Goal: Task Accomplishment & Management: Use online tool/utility

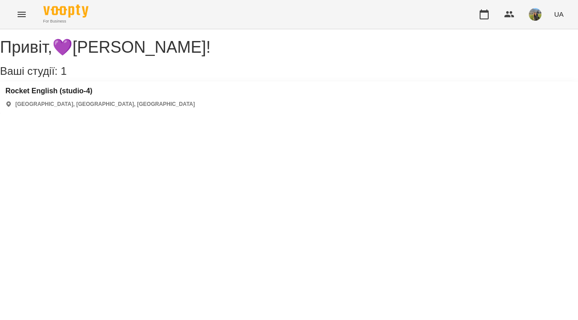
click at [26, 12] on icon "Menu" at bounding box center [21, 14] width 11 height 11
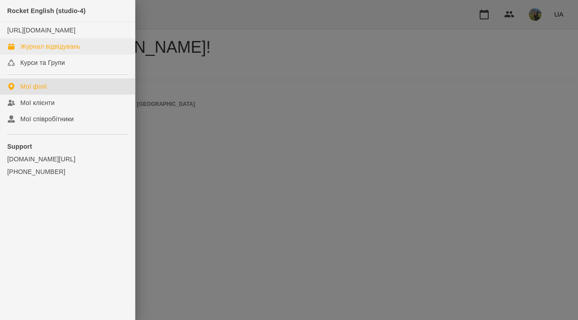
click at [55, 55] on link "Журнал відвідувань" at bounding box center [67, 46] width 135 height 16
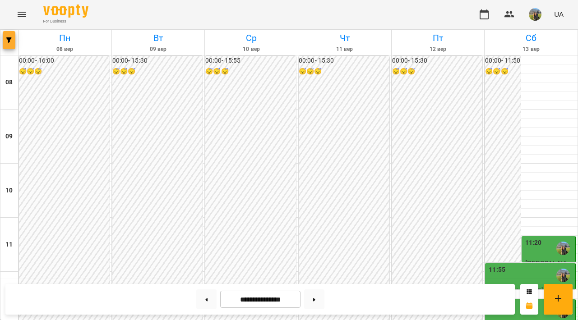
click at [13, 39] on span "button" at bounding box center [9, 39] width 13 height 5
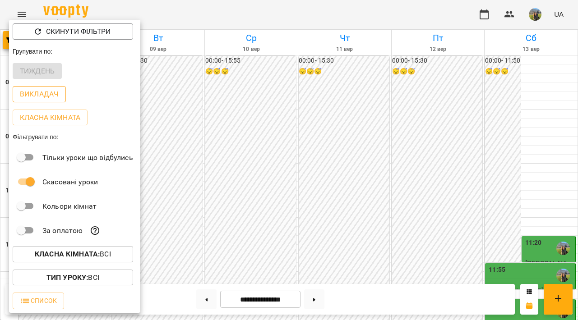
click at [43, 92] on p "Викладач" at bounding box center [39, 94] width 39 height 11
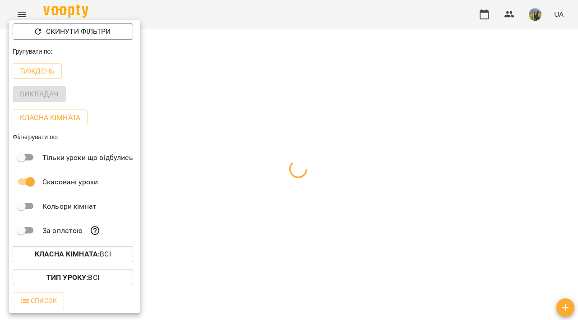
click at [238, 70] on div at bounding box center [289, 160] width 578 height 320
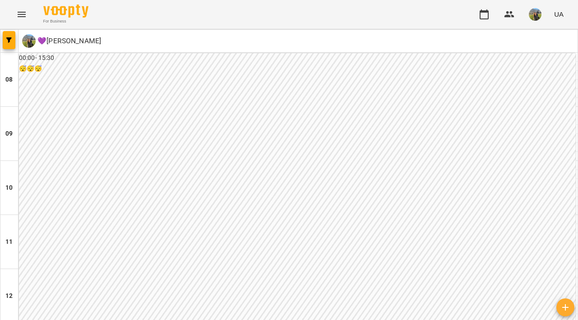
scroll to position [496, 0]
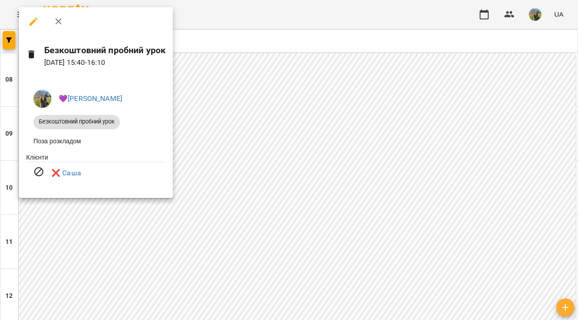
click at [249, 83] on div at bounding box center [289, 160] width 578 height 320
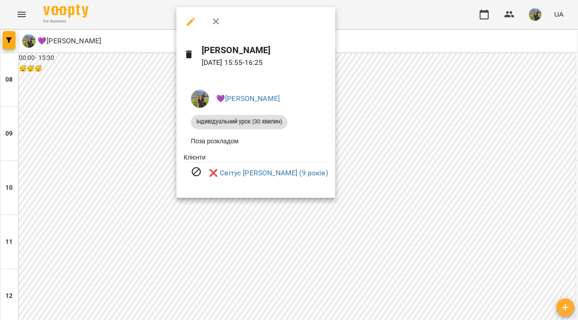
click at [406, 103] on div at bounding box center [289, 160] width 578 height 320
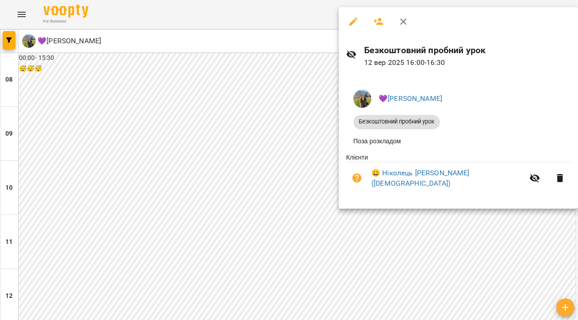
click at [192, 194] on div at bounding box center [289, 160] width 578 height 320
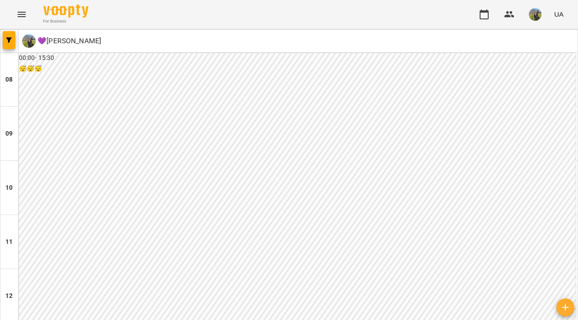
scroll to position [422, 0]
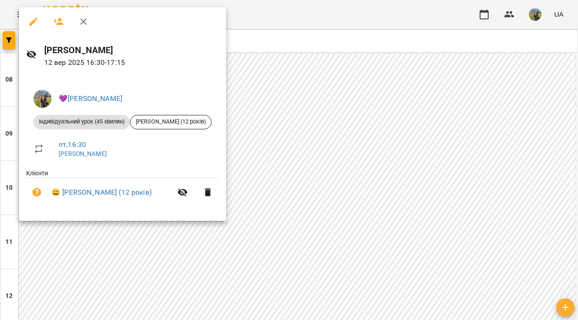
click at [292, 143] on div at bounding box center [289, 160] width 578 height 320
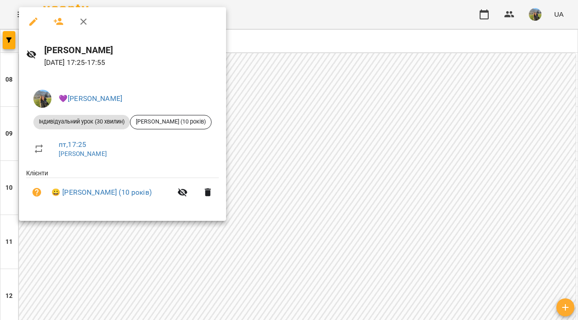
click at [301, 176] on div at bounding box center [289, 160] width 578 height 320
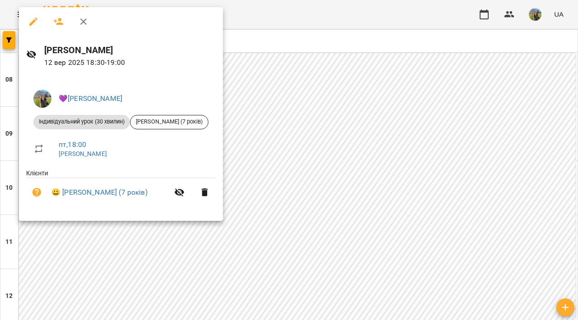
click at [348, 139] on div at bounding box center [289, 160] width 578 height 320
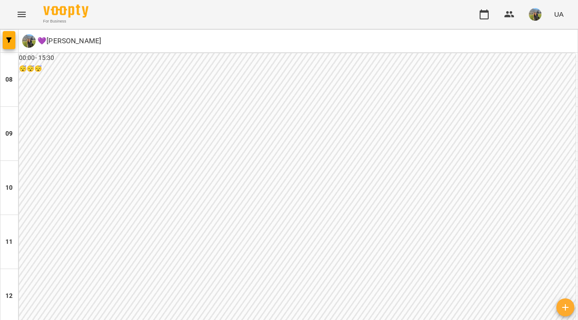
scroll to position [231, 0]
